Goal: Task Accomplishment & Management: Complete application form

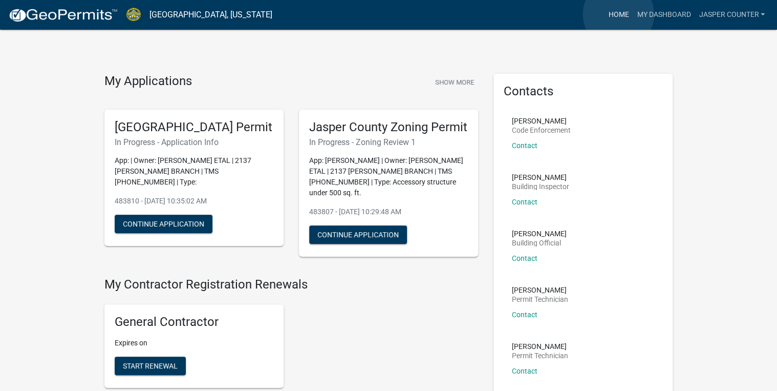
click at [618, 14] on link "Home" at bounding box center [618, 14] width 29 height 19
click at [716, 8] on link "Jasper Counter" at bounding box center [732, 14] width 74 height 19
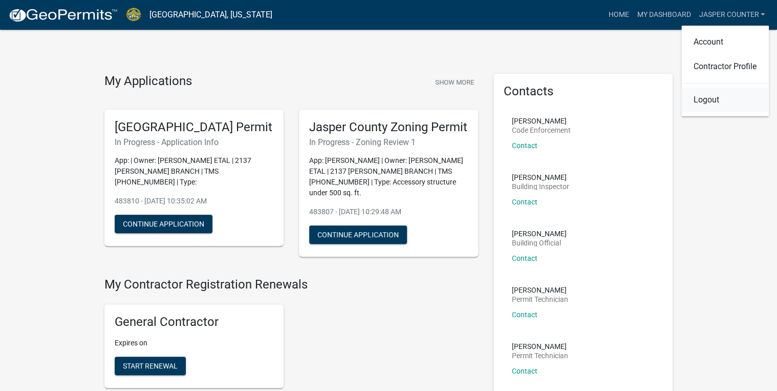
click at [703, 100] on link "Logout" at bounding box center [725, 100] width 88 height 25
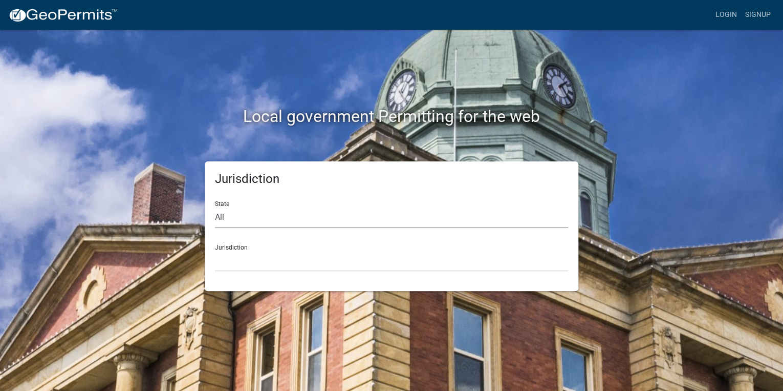
click at [251, 215] on select "All [US_STATE] [US_STATE] [US_STATE] [US_STATE] [US_STATE] [US_STATE] [US_STATE…" at bounding box center [391, 217] width 353 height 21
select select "[US_STATE]"
click at [215, 207] on select "All [US_STATE] [US_STATE] [US_STATE] [US_STATE] [US_STATE] [US_STATE] [US_STATE…" at bounding box center [391, 217] width 353 height 21
click at [249, 256] on select "[GEOGRAPHIC_DATA], [US_STATE] [GEOGRAPHIC_DATA], [US_STATE]" at bounding box center [391, 260] width 353 height 21
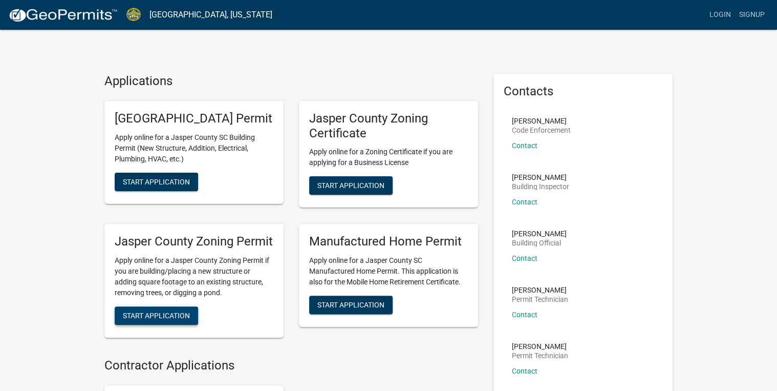
click at [164, 319] on span "Start Application" at bounding box center [156, 315] width 67 height 8
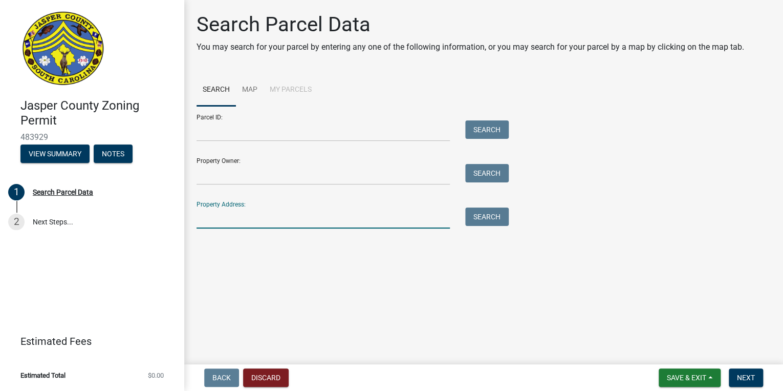
click at [219, 215] on input "Property Address:" at bounding box center [323, 217] width 253 height 21
type input "666 nelsons"
click at [470, 219] on button "Search" at bounding box center [487, 216] width 44 height 18
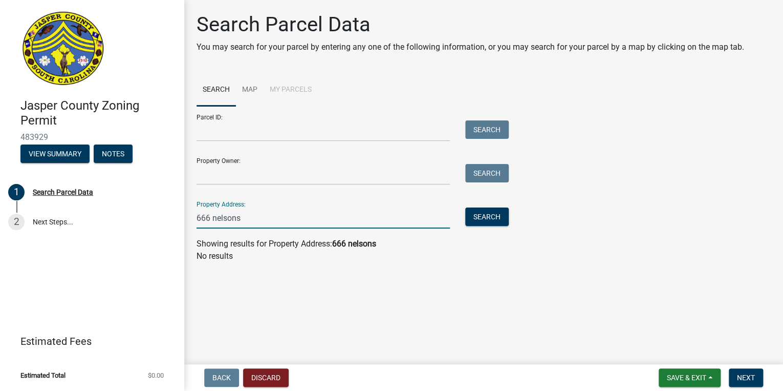
drag, startPoint x: 277, startPoint y: 217, endPoint x: 225, endPoint y: 224, distance: 52.1
click at [225, 224] on input "666 nelsons" at bounding box center [323, 217] width 253 height 21
click at [240, 211] on input "666 nelsons" at bounding box center [323, 217] width 253 height 21
drag, startPoint x: 243, startPoint y: 213, endPoint x: 192, endPoint y: 208, distance: 50.5
click at [192, 208] on div "666 nelsons" at bounding box center [323, 217] width 269 height 21
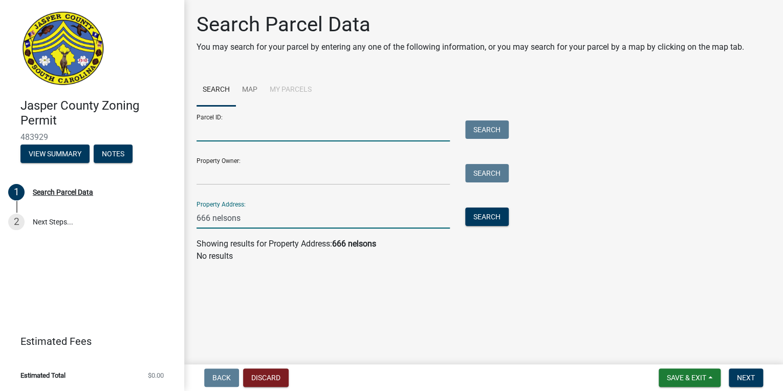
click at [211, 132] on input "Parcel ID:" at bounding box center [323, 130] width 253 height 21
paste input "[PHONE_NUMBER]"
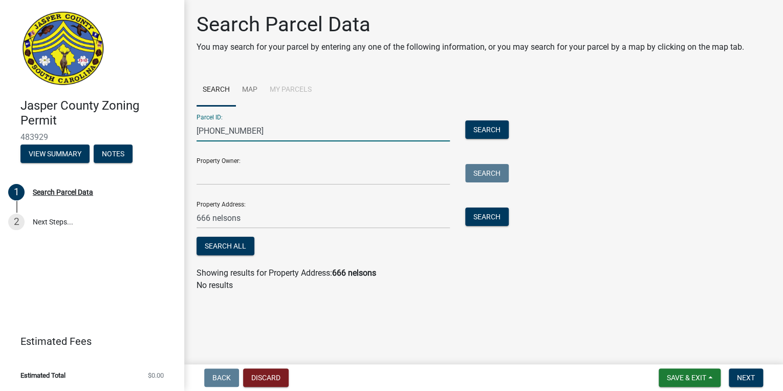
type input "[PHONE_NUMBER]"
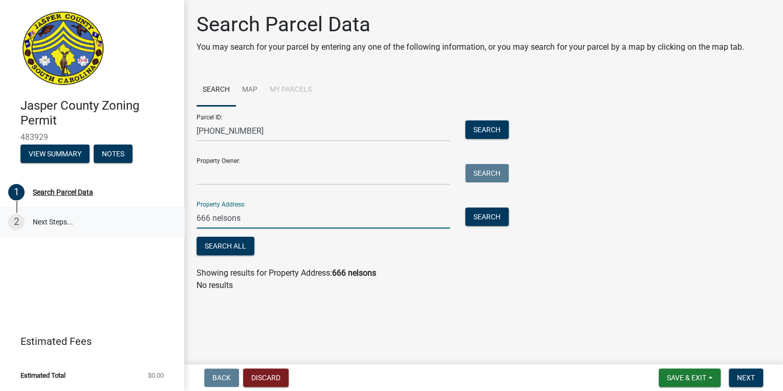
drag, startPoint x: 252, startPoint y: 224, endPoint x: 154, endPoint y: 233, distance: 98.2
click at [154, 233] on div "[GEOGRAPHIC_DATA] Zoning Permit 483929 View Summary Notes 1 Search Parcel Data …" at bounding box center [391, 195] width 783 height 391
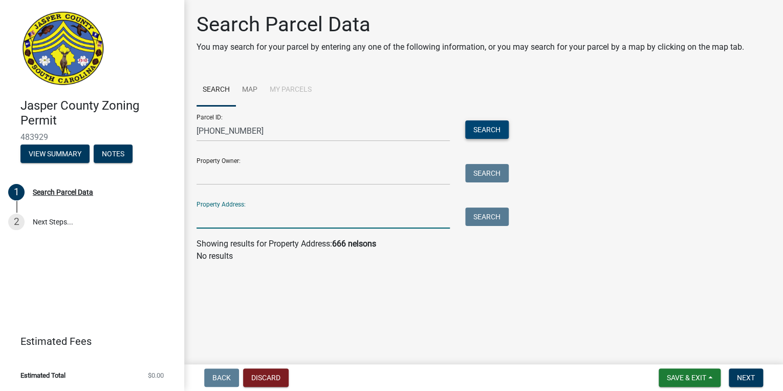
click at [488, 132] on button "Search" at bounding box center [487, 129] width 44 height 18
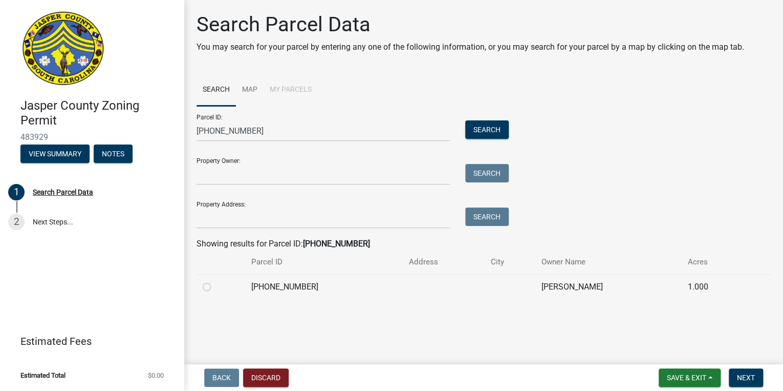
click at [203, 291] on div at bounding box center [221, 286] width 36 height 12
click at [215, 280] on label at bounding box center [215, 280] width 0 height 0
click at [215, 287] on input "radio" at bounding box center [218, 283] width 7 height 7
radio input "true"
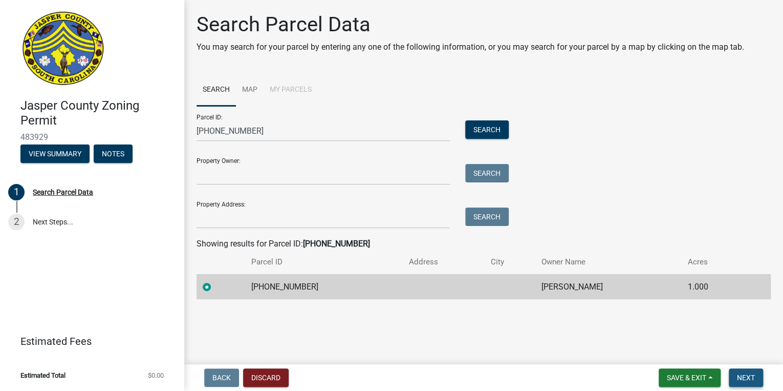
click at [747, 377] on span "Next" at bounding box center [746, 377] width 18 height 8
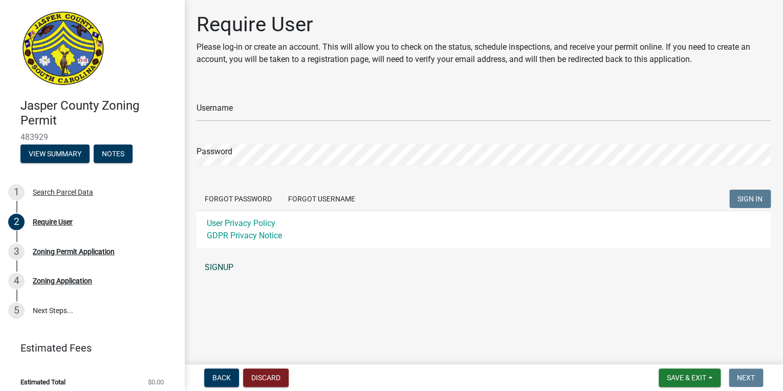
click at [218, 268] on link "SIGNUP" at bounding box center [484, 267] width 574 height 20
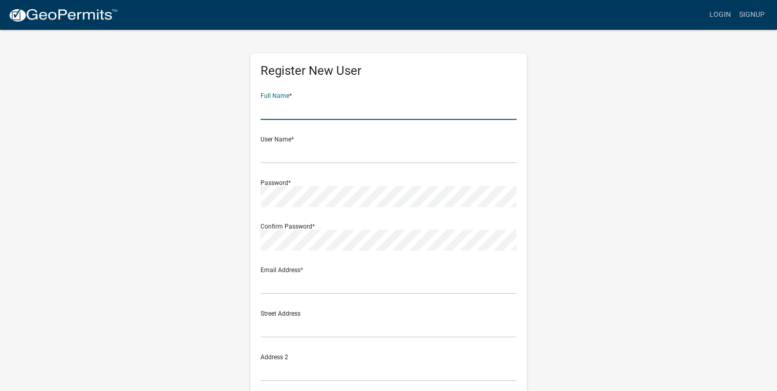
click at [339, 113] on input "text" at bounding box center [389, 109] width 256 height 21
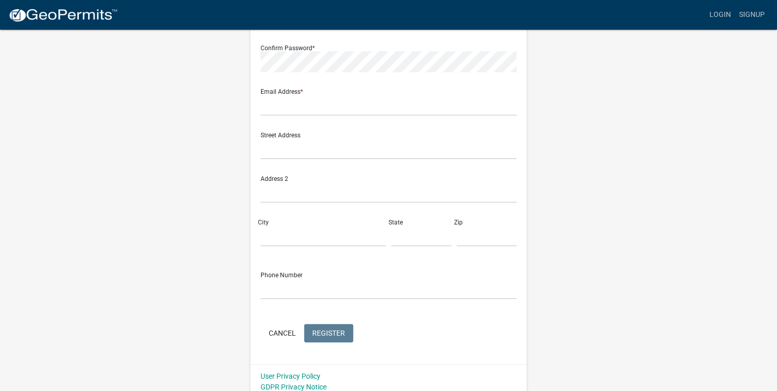
scroll to position [185, 0]
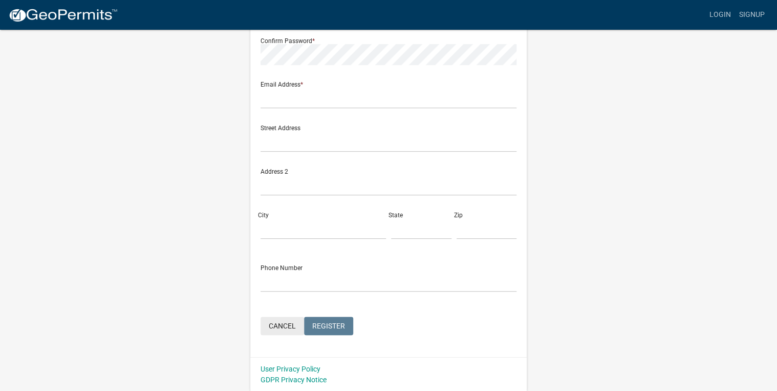
type input "Michlle"
click at [276, 320] on button "Cancel" at bounding box center [283, 325] width 44 height 18
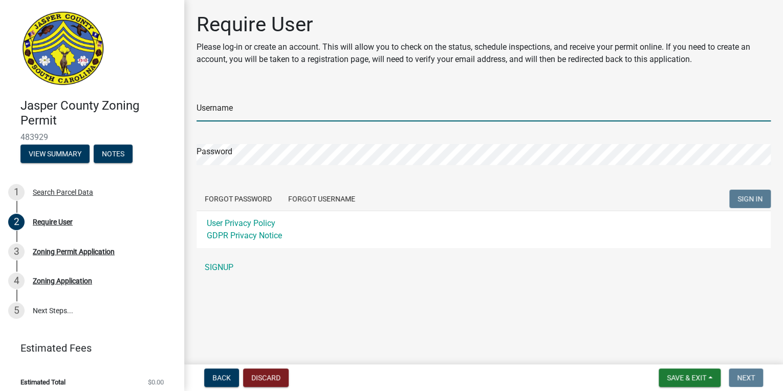
click at [225, 114] on input "Username" at bounding box center [484, 110] width 574 height 21
type input "Chellemms"
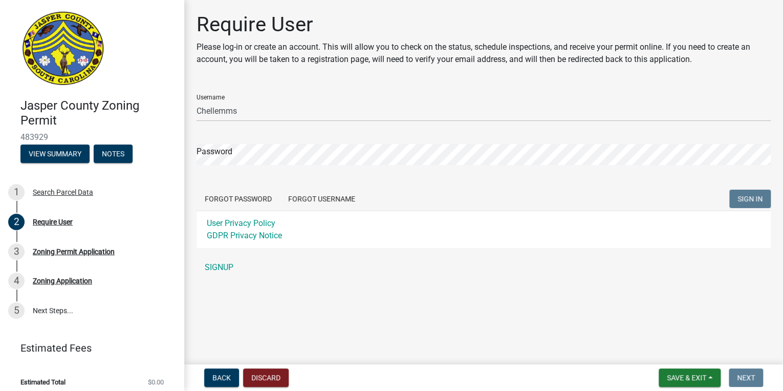
click at [231, 139] on div "Password" at bounding box center [484, 146] width 574 height 35
click at [729, 189] on button "SIGN IN" at bounding box center [749, 198] width 41 height 18
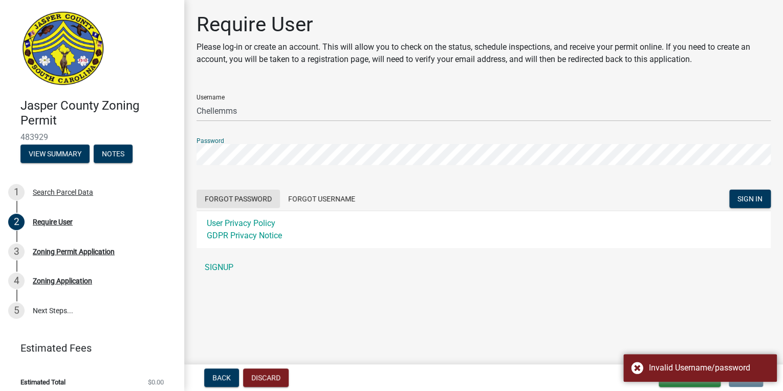
click at [256, 199] on button "Forgot Password" at bounding box center [238, 198] width 83 height 18
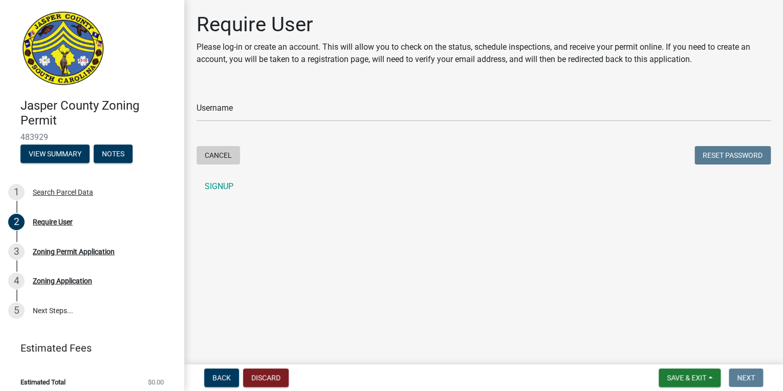
click at [204, 152] on button "Cancel" at bounding box center [219, 155] width 44 height 18
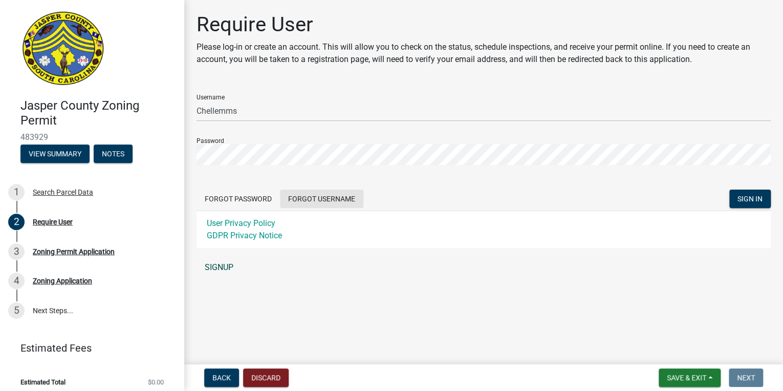
click at [310, 194] on button "Forgot Username" at bounding box center [321, 198] width 83 height 18
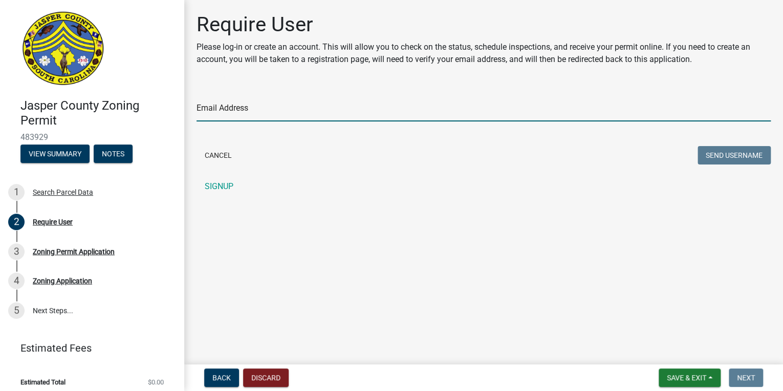
click at [263, 110] on input "Email Address" at bounding box center [484, 110] width 574 height 21
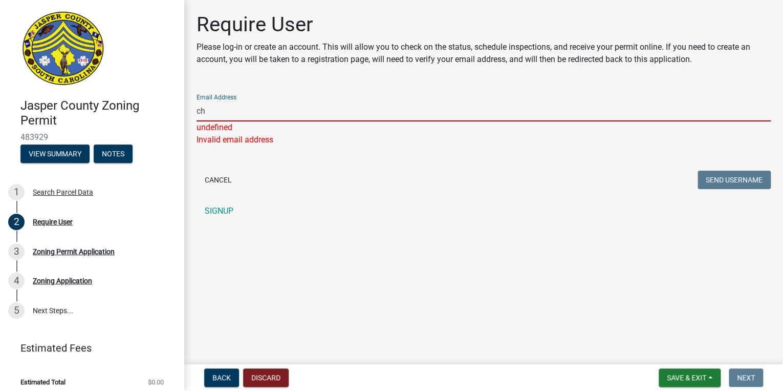
type input "c"
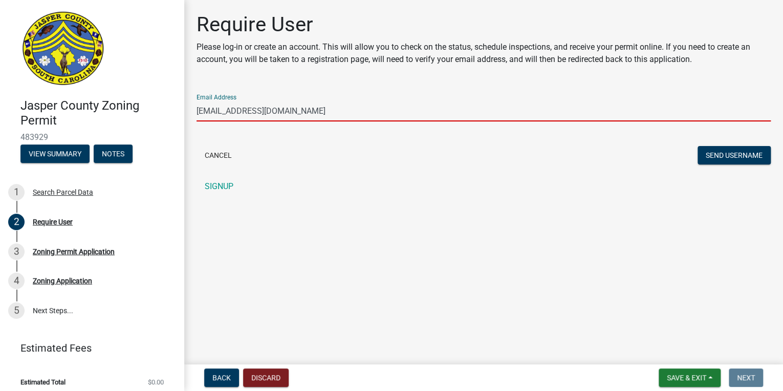
click at [220, 111] on input "[EMAIL_ADDRESS][DOMAIN_NAME]" at bounding box center [484, 110] width 574 height 21
type input "[EMAIL_ADDRESS][DOMAIN_NAME]"
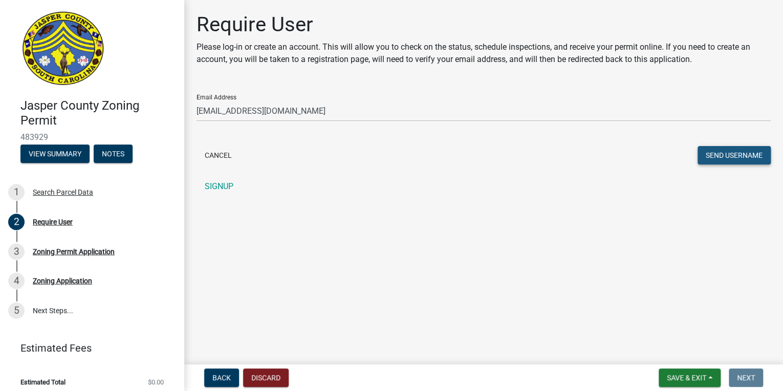
click at [719, 154] on button "Send Username" at bounding box center [734, 155] width 73 height 18
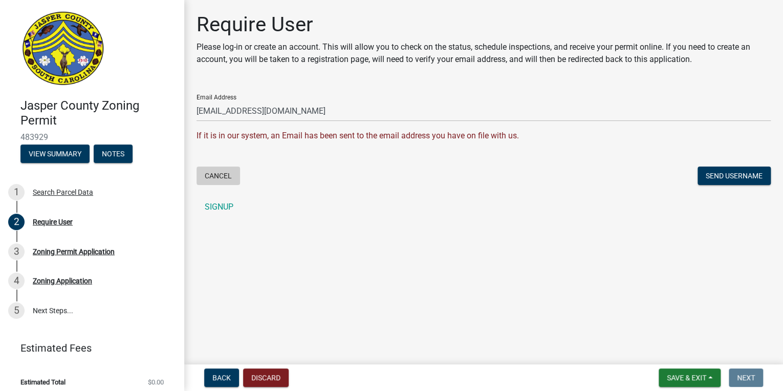
click at [227, 181] on button "Cancel" at bounding box center [219, 175] width 44 height 18
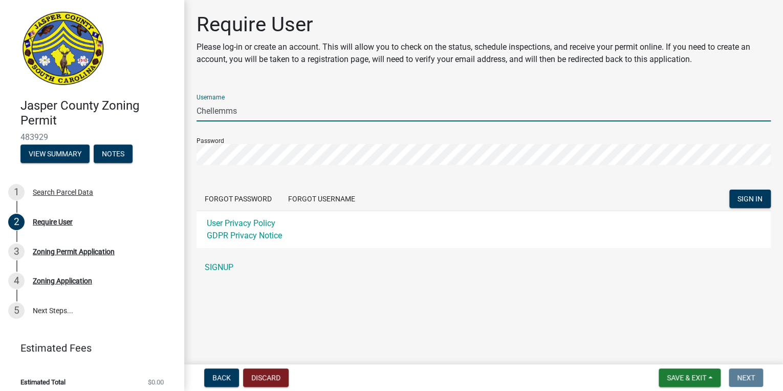
drag, startPoint x: 243, startPoint y: 111, endPoint x: 189, endPoint y: 113, distance: 53.8
click at [189, 113] on div "Require User Please log-in or create an account. This will allow you to check o…" at bounding box center [484, 149] width 590 height 274
type input "Msouter88"
click at [763, 183] on form "Username Msouter88 Password Forgot Password Forgot Username SIGN IN User Privac…" at bounding box center [484, 167] width 574 height 162
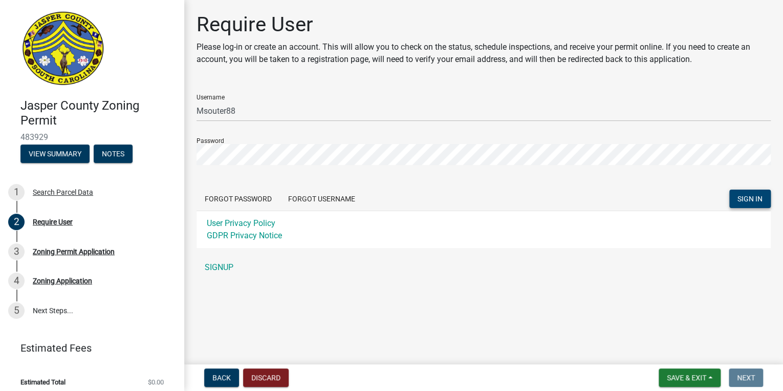
click at [755, 196] on span "SIGN IN" at bounding box center [750, 198] width 25 height 8
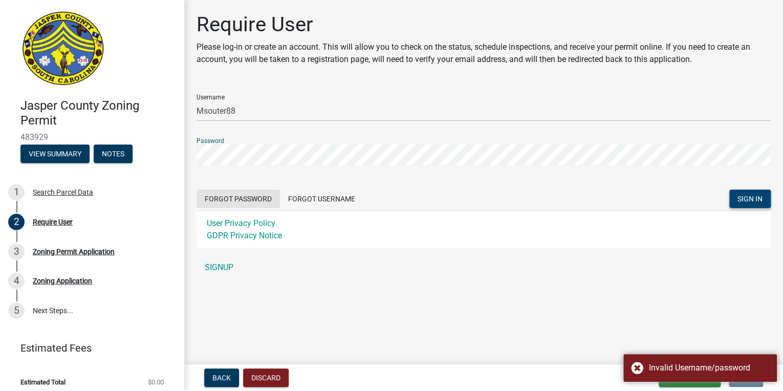
click at [246, 196] on button "Forgot Password" at bounding box center [238, 198] width 83 height 18
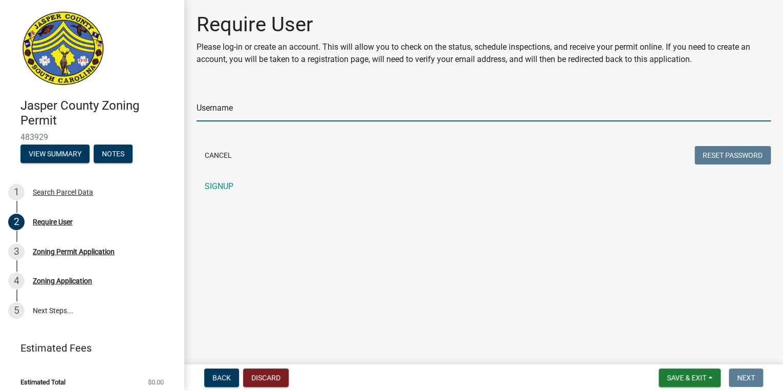
click at [240, 121] on input "Username" at bounding box center [484, 110] width 574 height 21
type input "Msouter88"
click at [717, 147] on button "Reset Password" at bounding box center [733, 155] width 76 height 18
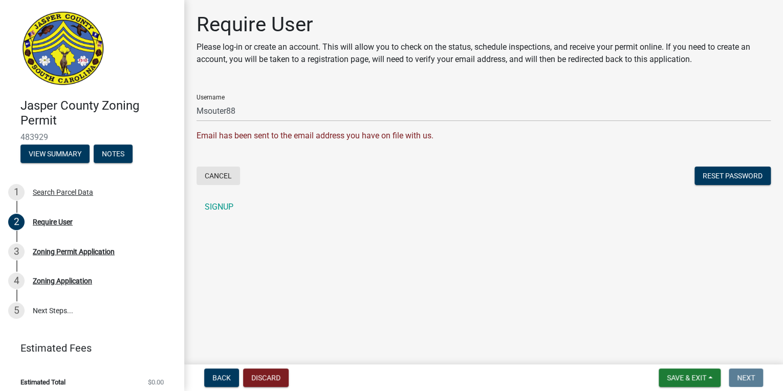
click at [217, 180] on button "Cancel" at bounding box center [219, 175] width 44 height 18
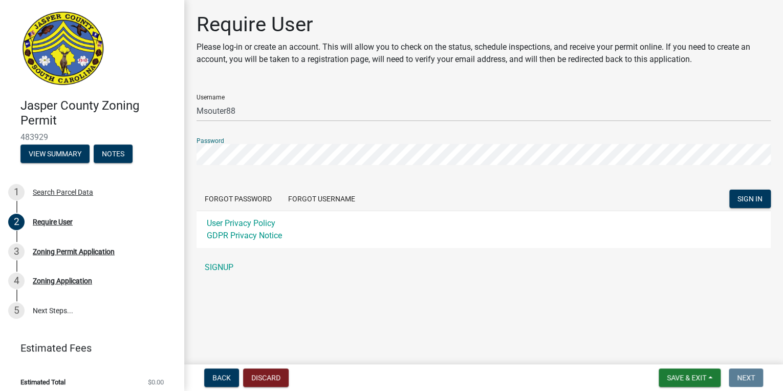
click at [729, 189] on button "SIGN IN" at bounding box center [749, 198] width 41 height 18
click at [751, 198] on span "SIGN IN" at bounding box center [750, 198] width 25 height 8
